Goal: Navigation & Orientation: Find specific page/section

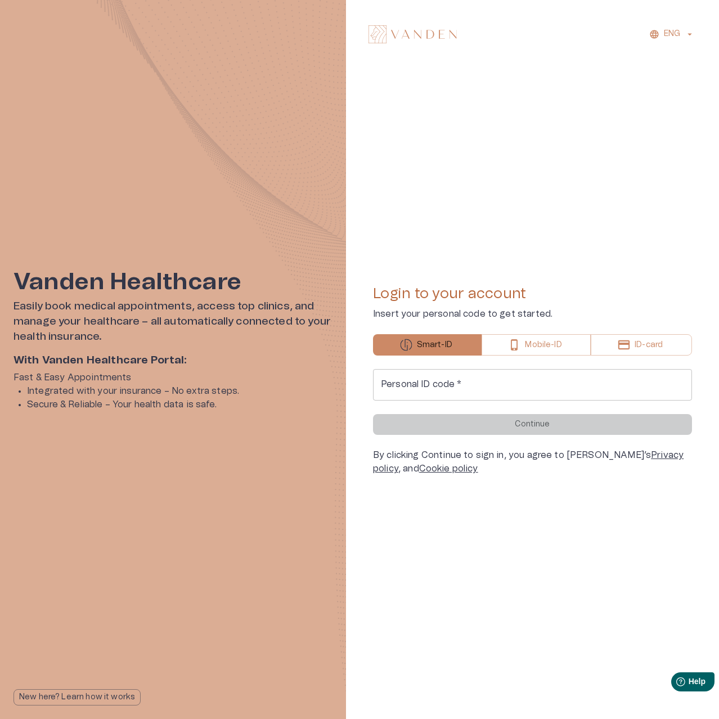
click at [495, 380] on input "Personal ID code   *" at bounding box center [532, 385] width 319 height 32
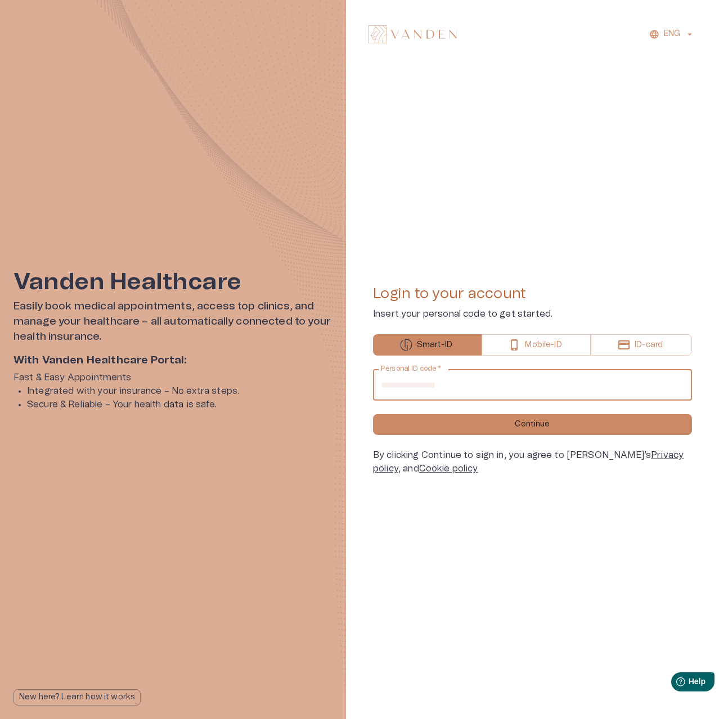
type input "**********"
click at [373, 414] on button "Continue" at bounding box center [532, 424] width 319 height 21
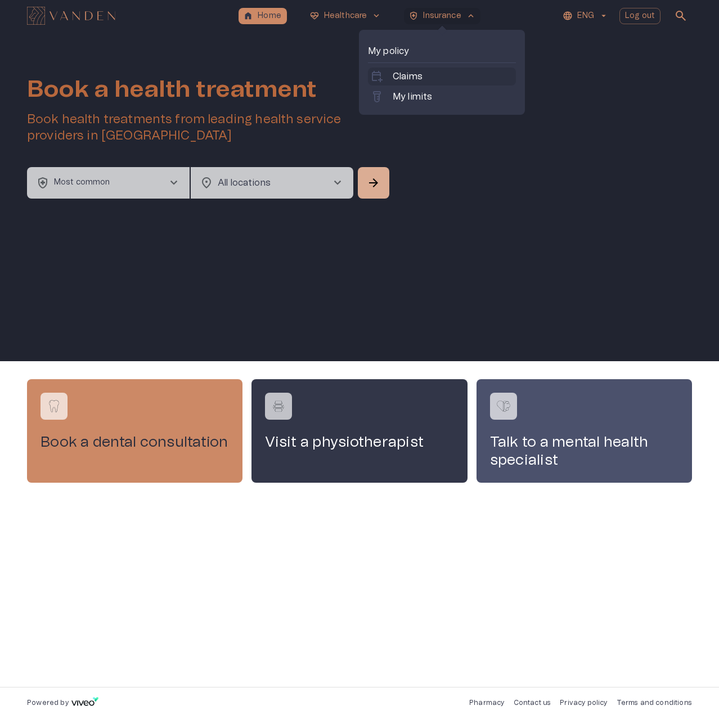
click at [420, 81] on p "Claims" at bounding box center [408, 77] width 30 height 14
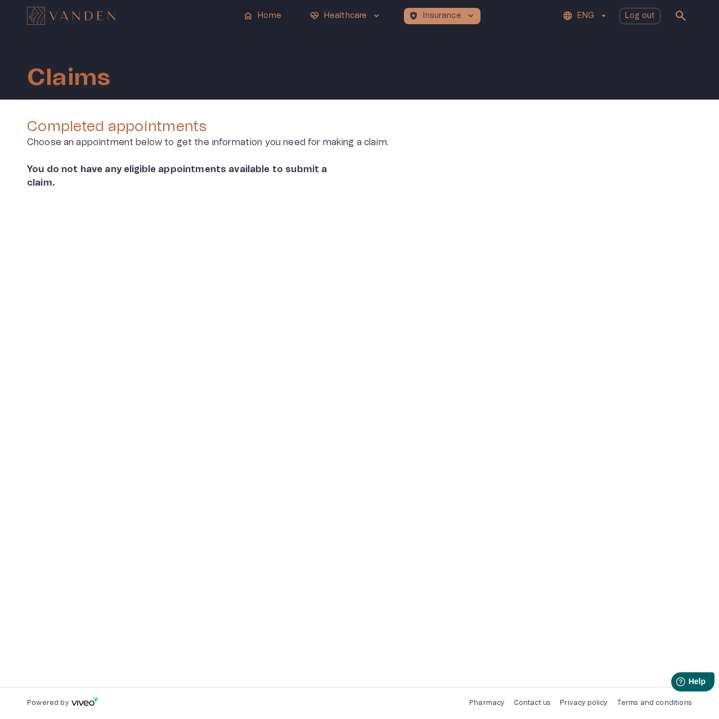
click at [280, 23] on button "home Home" at bounding box center [263, 16] width 48 height 16
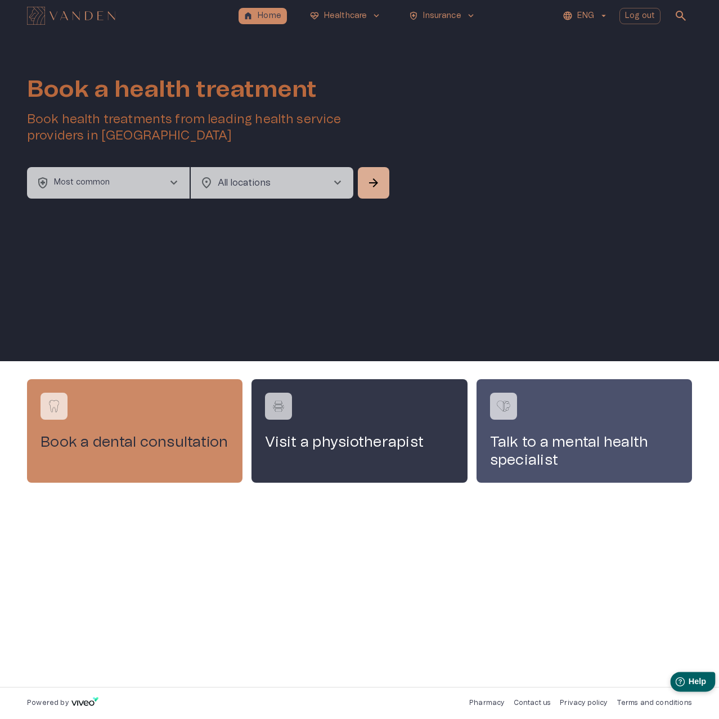
click at [691, 681] on span "Help" at bounding box center [697, 682] width 18 height 10
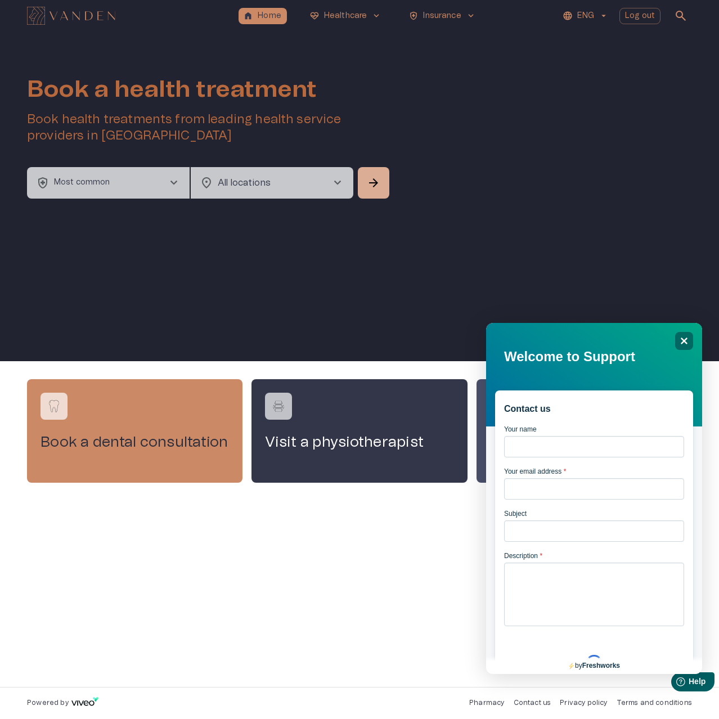
click at [415, 599] on div "Book a dental consultation Visit a physiotherapist Talk to a mental health spec…" at bounding box center [359, 524] width 665 height 290
click at [685, 346] on div "Close" at bounding box center [684, 341] width 18 height 18
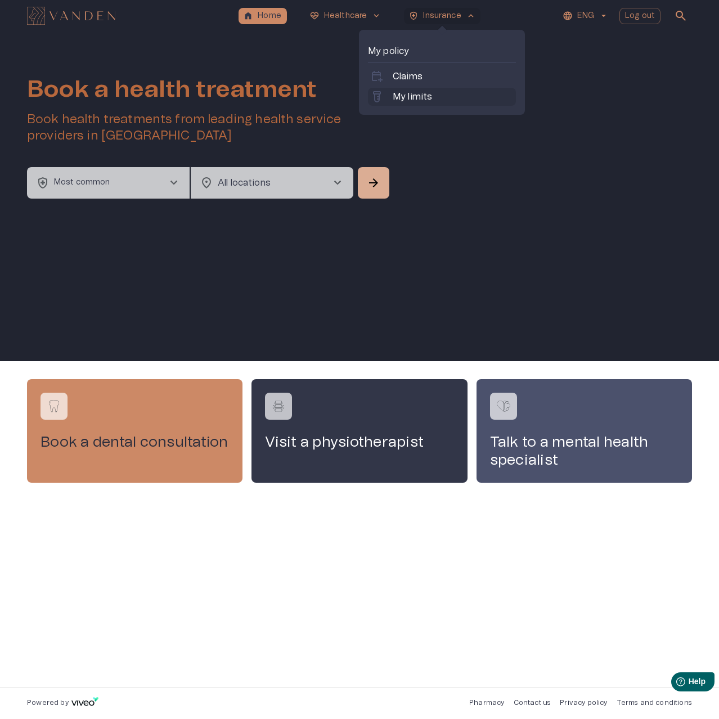
click at [438, 91] on link "labs My limits" at bounding box center [442, 97] width 144 height 14
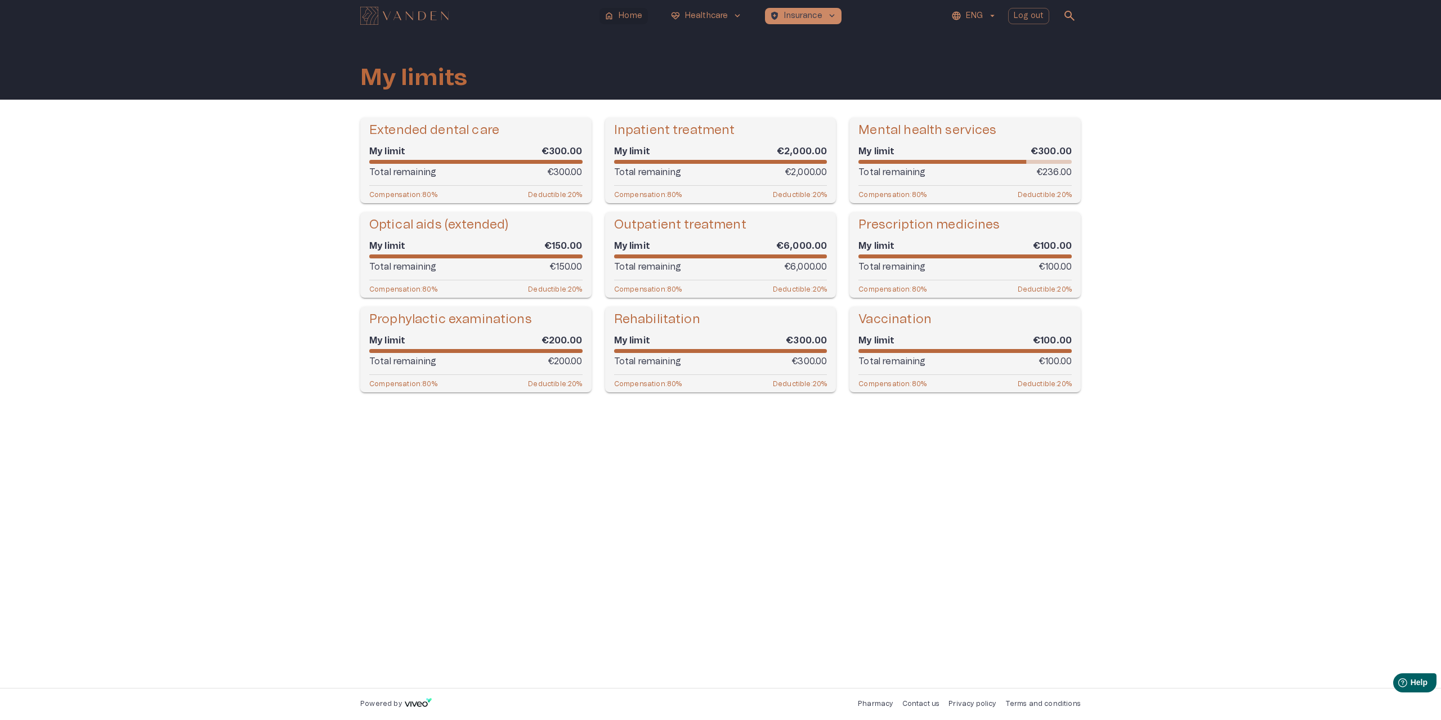
click at [621, 14] on p "Home" at bounding box center [631, 16] width 24 height 12
